Goal: Information Seeking & Learning: Find specific fact

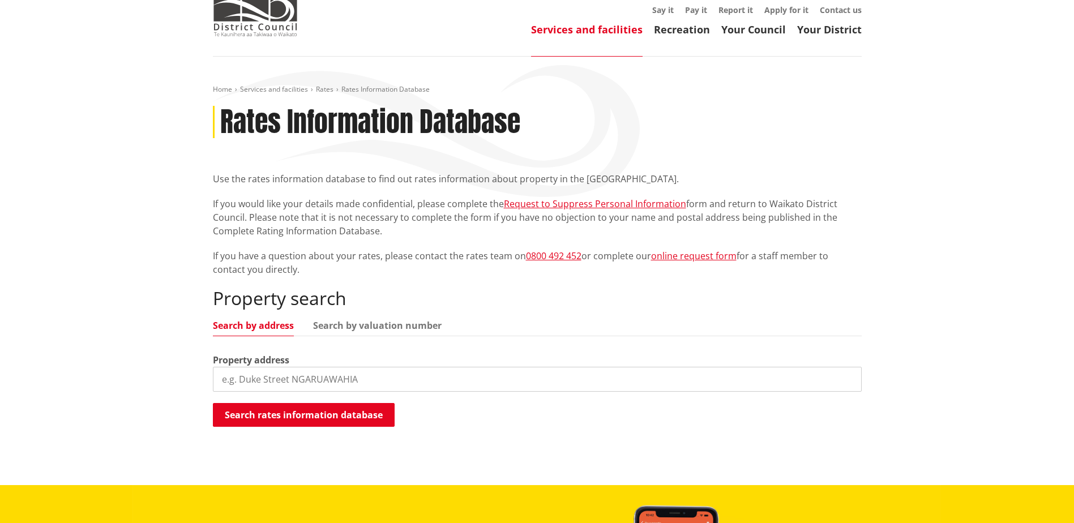
scroll to position [57, 0]
click at [281, 388] on input "search" at bounding box center [537, 379] width 649 height 25
type input "5 heron court te kowhai"
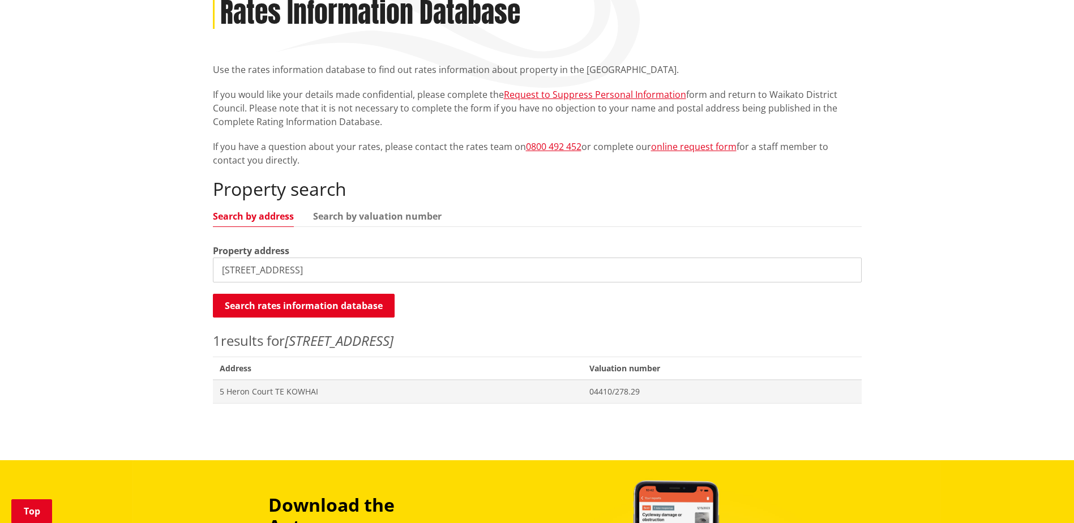
scroll to position [170, 0]
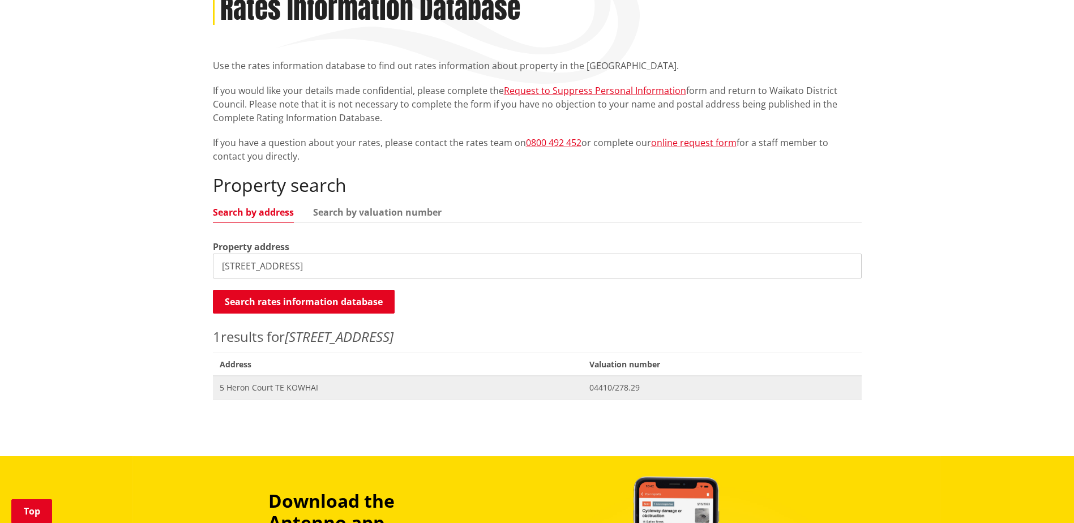
click at [596, 390] on span "04410/278.29" at bounding box center [721, 387] width 265 height 11
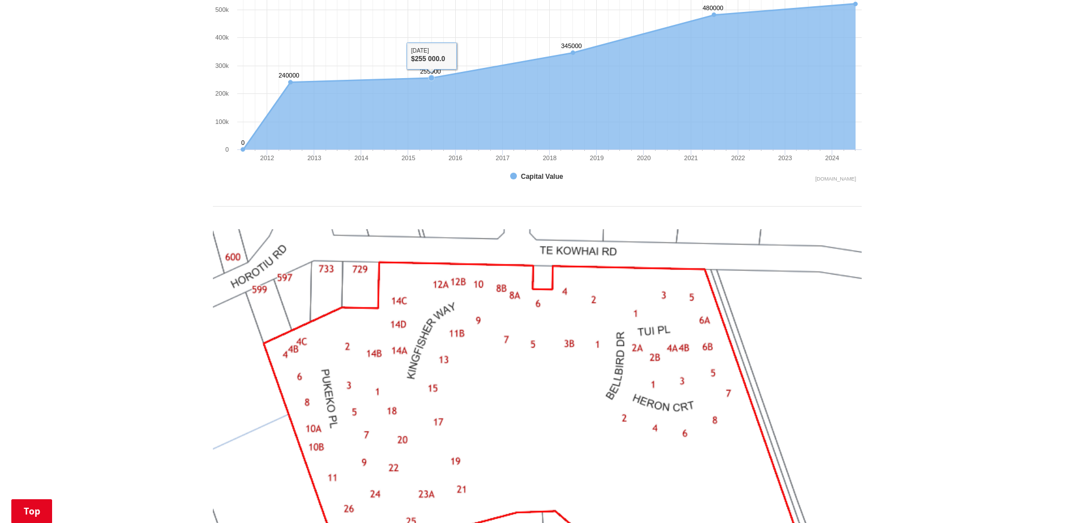
scroll to position [736, 0]
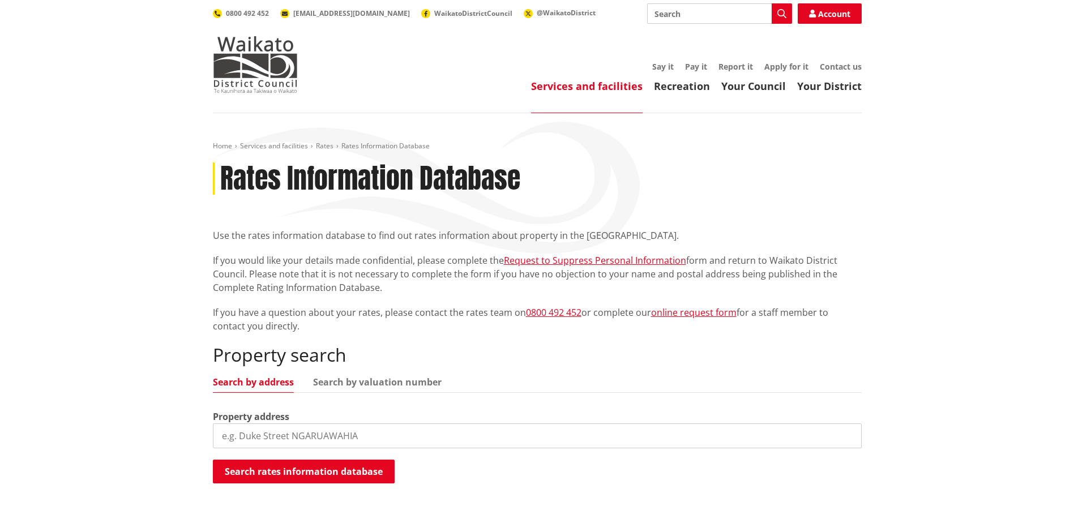
click at [266, 434] on input "search" at bounding box center [537, 435] width 649 height 25
type input "90 [PERSON_NAME] s"
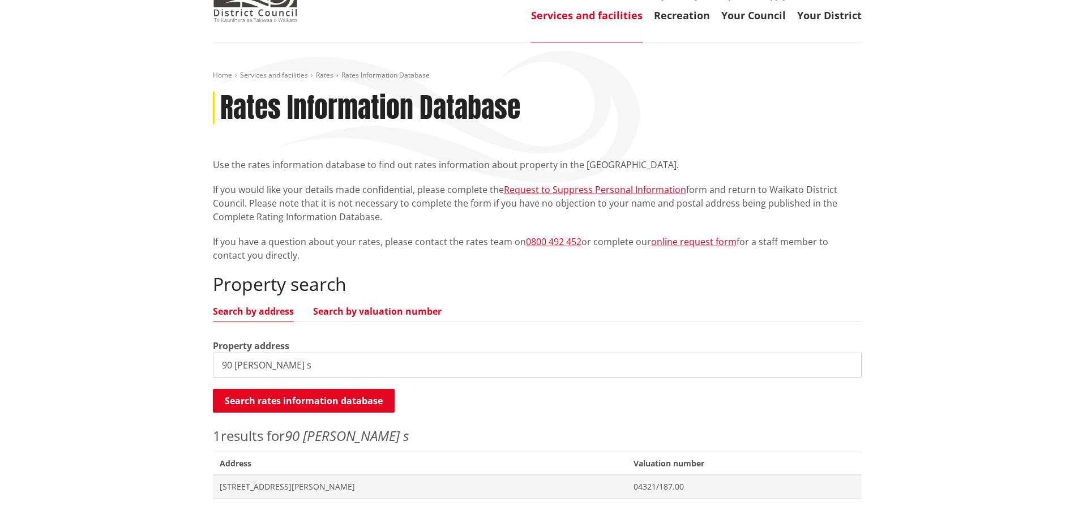
scroll to position [170, 0]
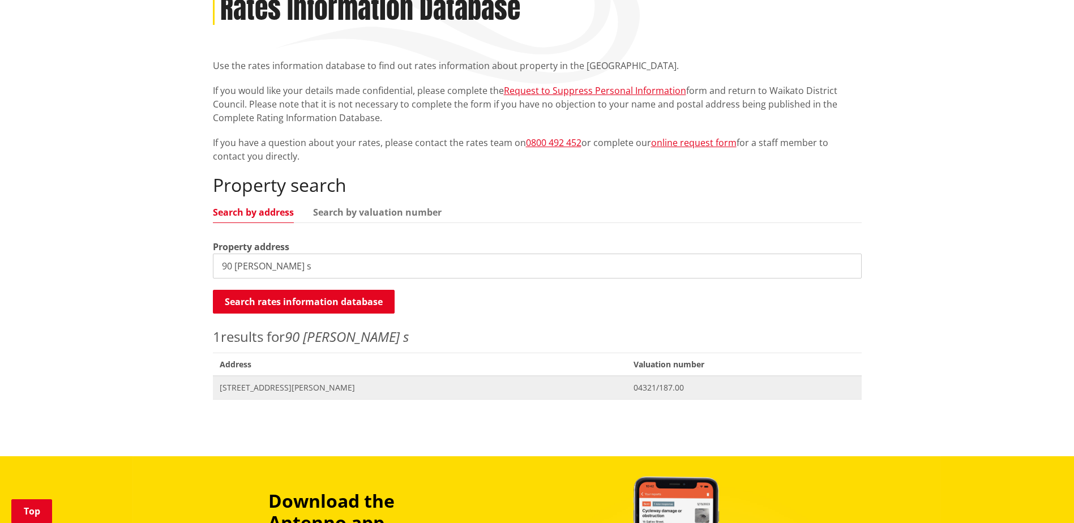
click at [273, 399] on span "Address [STREET_ADDRESS][PERSON_NAME]" at bounding box center [420, 387] width 414 height 23
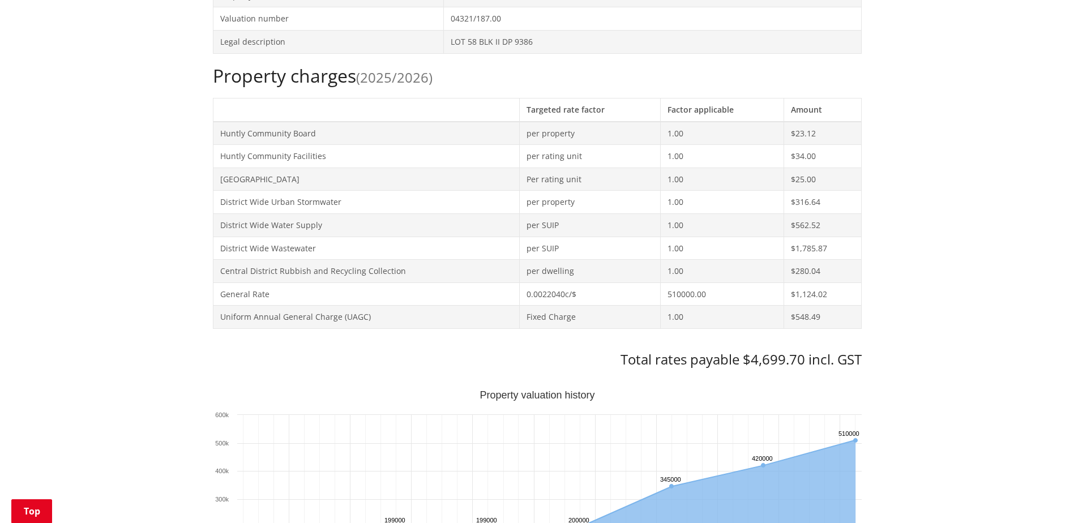
scroll to position [623, 0]
